Goal: Information Seeking & Learning: Learn about a topic

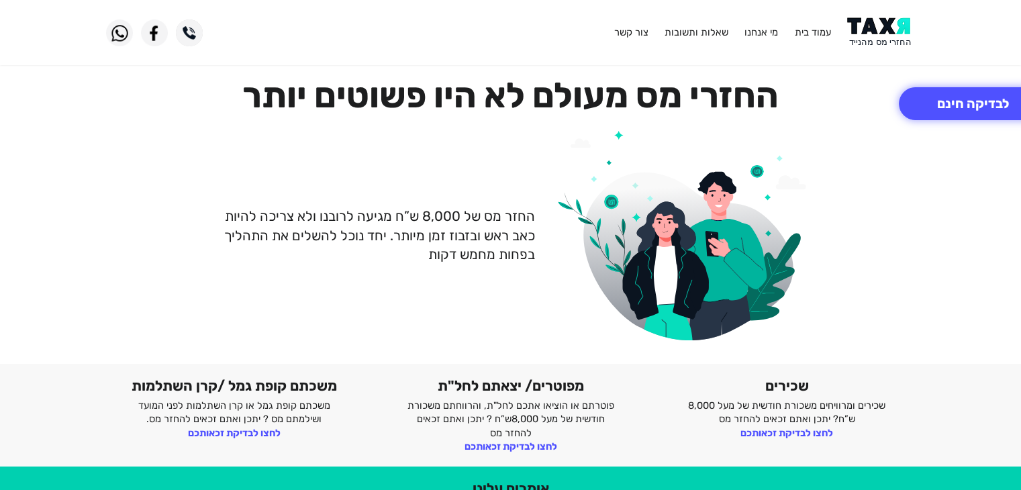
click at [427, 296] on div "החזר מס של 8,000 ש”ח מגיעה לרובנו ולא צריכה להיות כאב ראש ובזבוז זמן מיותר. יחד…" at bounding box center [510, 235] width 829 height 230
drag, startPoint x: 492, startPoint y: 214, endPoint x: 410, endPoint y: 251, distance: 90.2
click at [410, 251] on p "החזר מס של 8,000 ש”ח מגיעה לרובנו ולא צריכה להיות כאב ראש ובזבוז זמן מיותר. יחד…" at bounding box center [373, 235] width 326 height 57
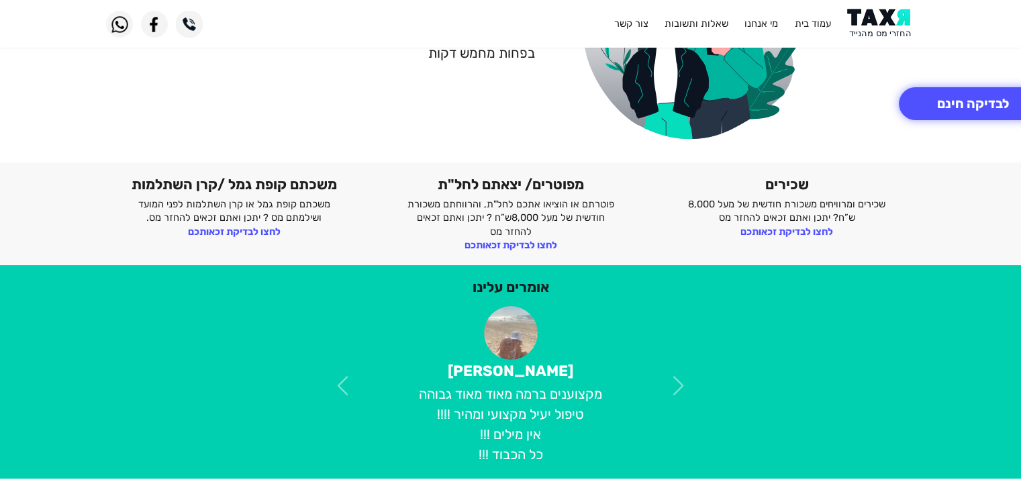
scroll to position [336, 0]
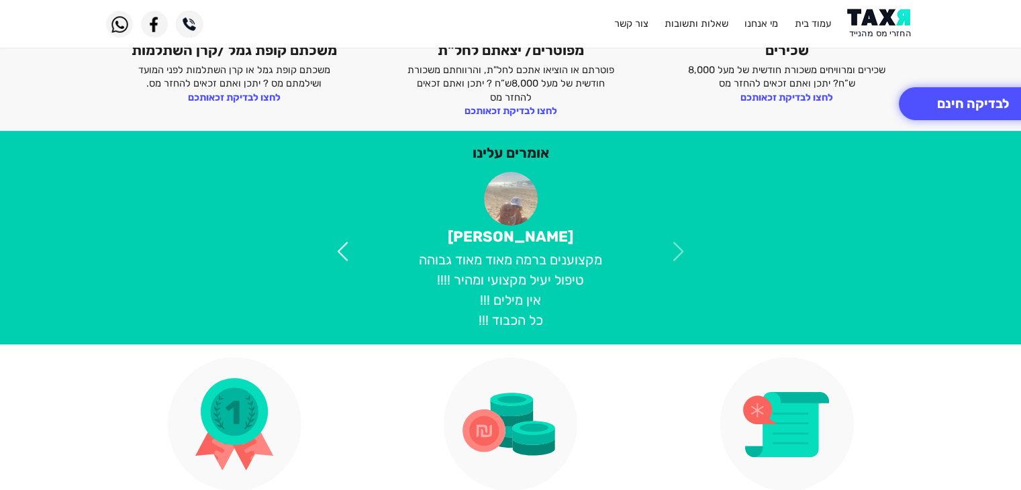
click at [341, 244] on span at bounding box center [343, 252] width 24 height 24
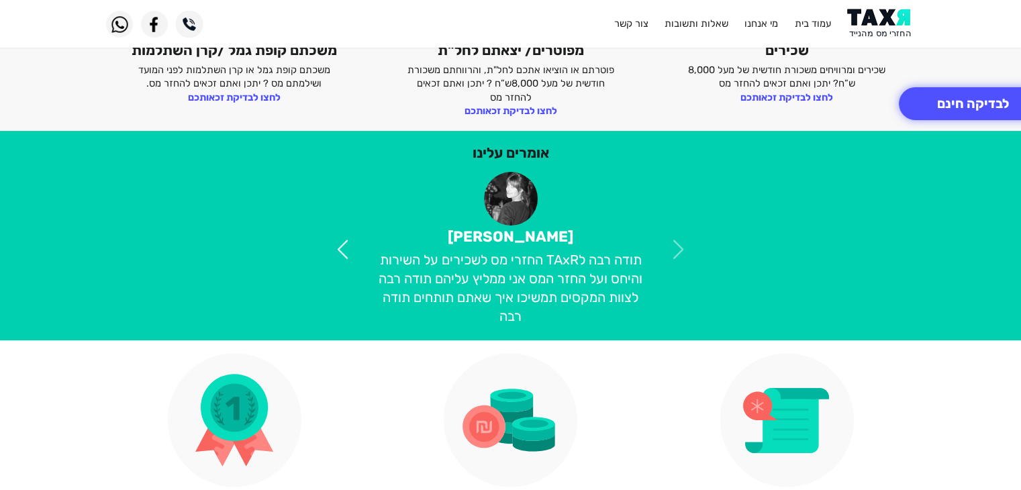
click at [341, 244] on span at bounding box center [343, 250] width 24 height 24
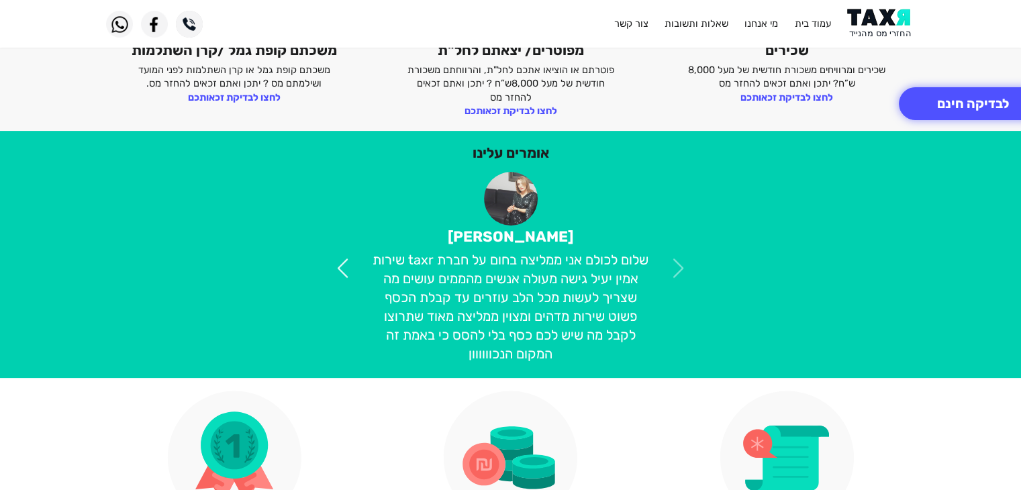
click at [332, 259] on span at bounding box center [343, 269] width 24 height 24
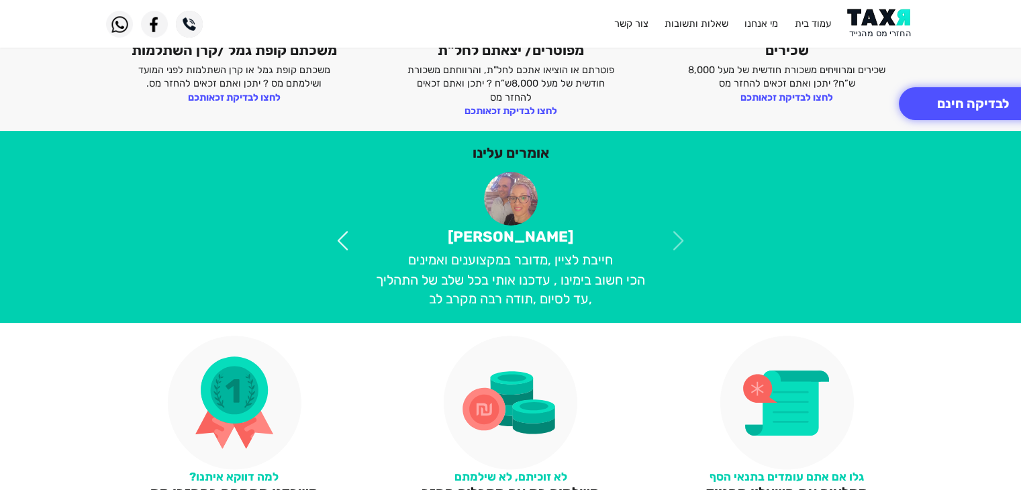
click at [336, 241] on span at bounding box center [343, 241] width 24 height 24
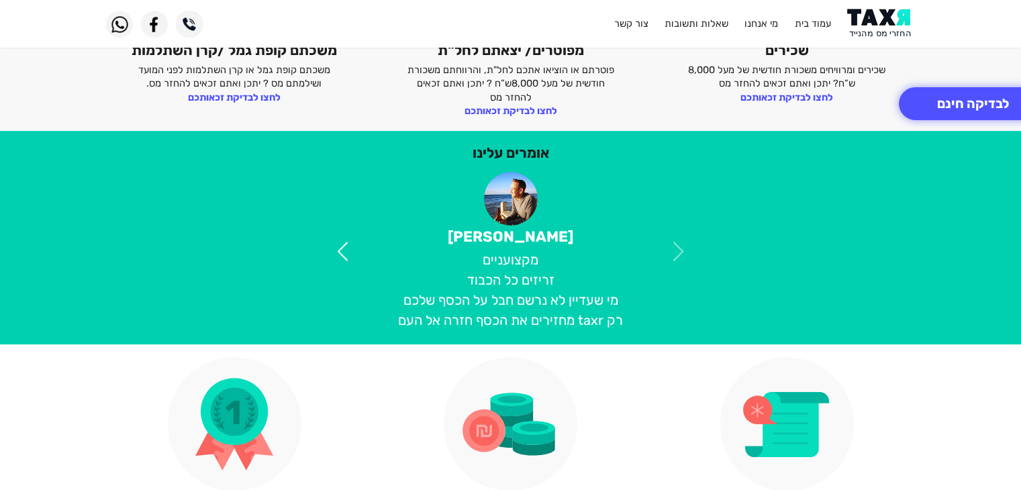
click at [336, 241] on span at bounding box center [343, 252] width 24 height 24
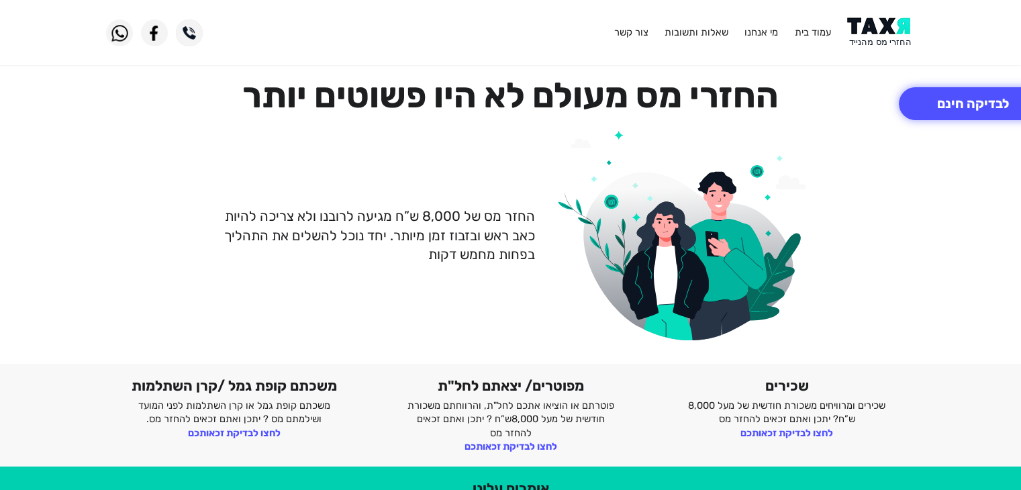
scroll to position [67, 0]
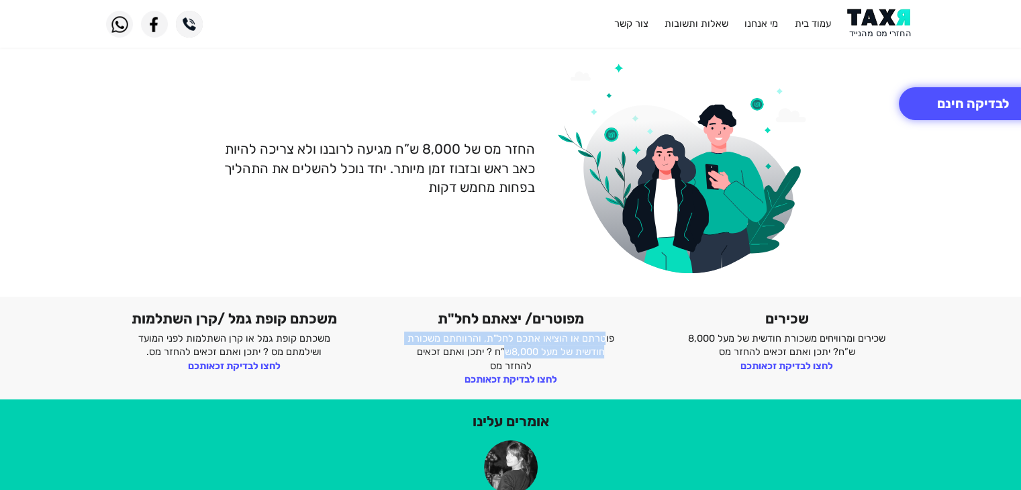
drag, startPoint x: 607, startPoint y: 338, endPoint x: 510, endPoint y: 354, distance: 98.0
click at [510, 354] on p "פוטרתם או הוציאו אתכם לחל"ת, והרווחתם משכורת חודשית של מעל 8,000ש”ח ? יתכן ואתם…" at bounding box center [511, 352] width 210 height 41
drag, startPoint x: 599, startPoint y: 336, endPoint x: 494, endPoint y: 358, distance: 107.6
click at [494, 358] on p "פוטרתם או הוציאו אתכם לחל"ת, והרווחתם משכורת חודשית של מעל 8,000ש”ח ? יתכן ואתם…" at bounding box center [511, 352] width 210 height 41
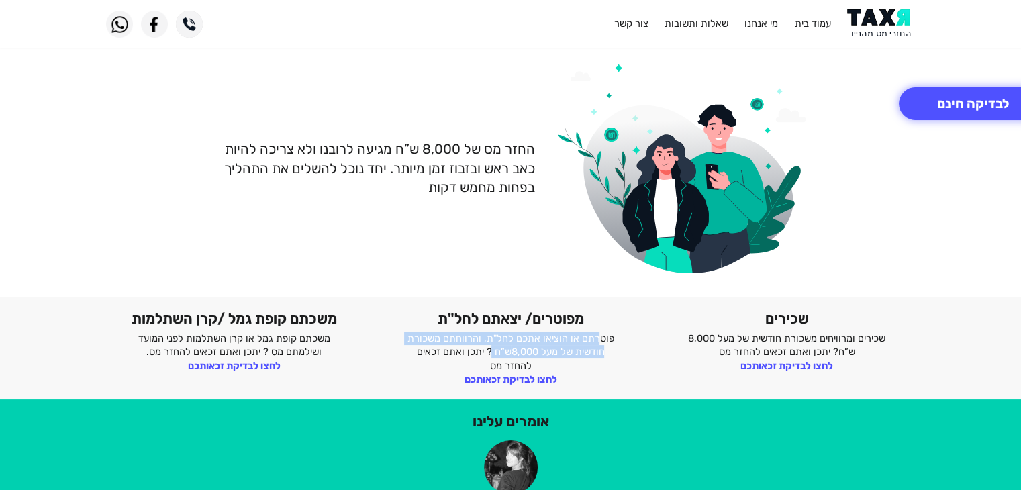
click at [485, 359] on div at bounding box center [485, 359] width 0 height 0
click at [518, 347] on p "פוטרתם או הוציאו אתכם לחל"ת, והרווחתם משכורת חודשית של מעל 8,000ש”ח ? יתכן ואתם…" at bounding box center [511, 352] width 210 height 41
click at [705, 369] on div "שכירים שכירים ומרוויחים משכורת חודשית של מעל 8,000 ש”ח? יתכן ואתם זכאים להחזר […" at bounding box center [787, 348] width 277 height 77
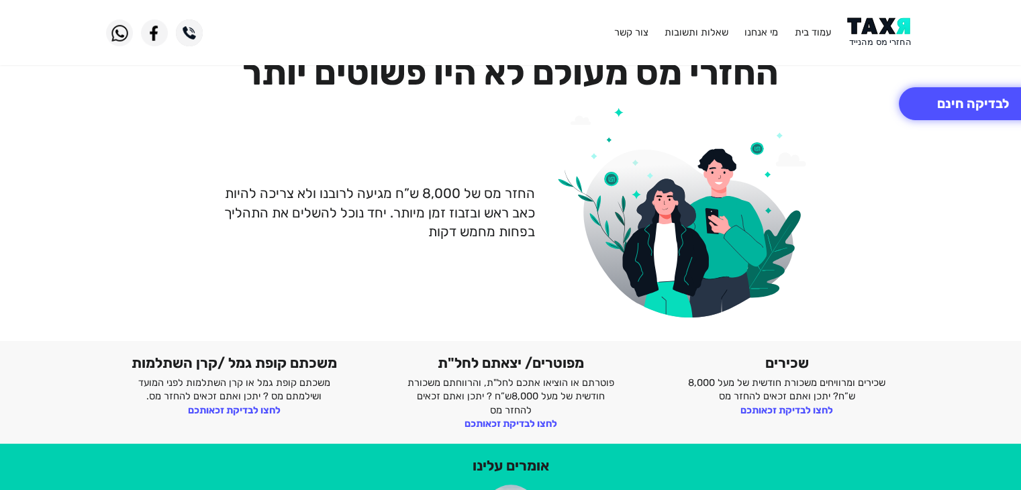
scroll to position [0, 0]
